Goal: Unclear

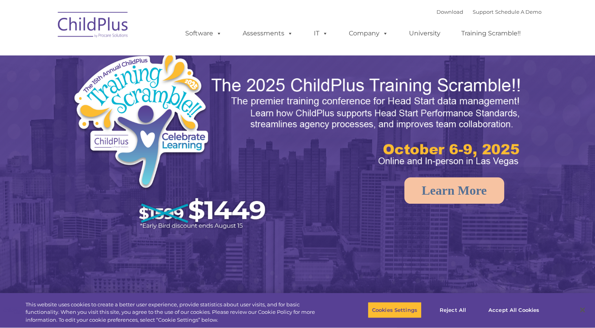
select select "MEDIUM"
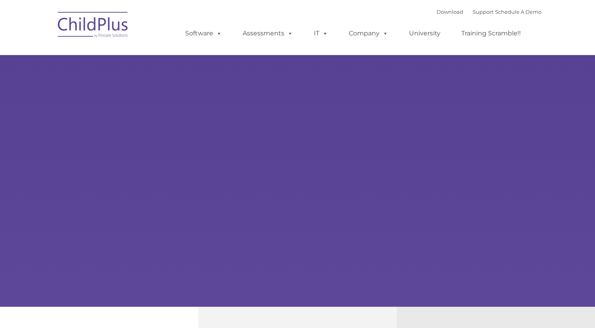
type input ""
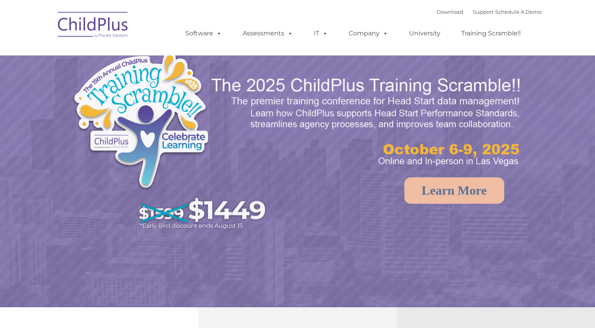
select select "MEDIUM"
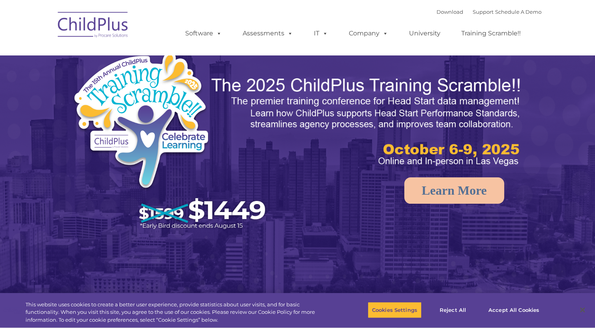
select select "MEDIUM"
